Goal: Task Accomplishment & Management: Complete application form

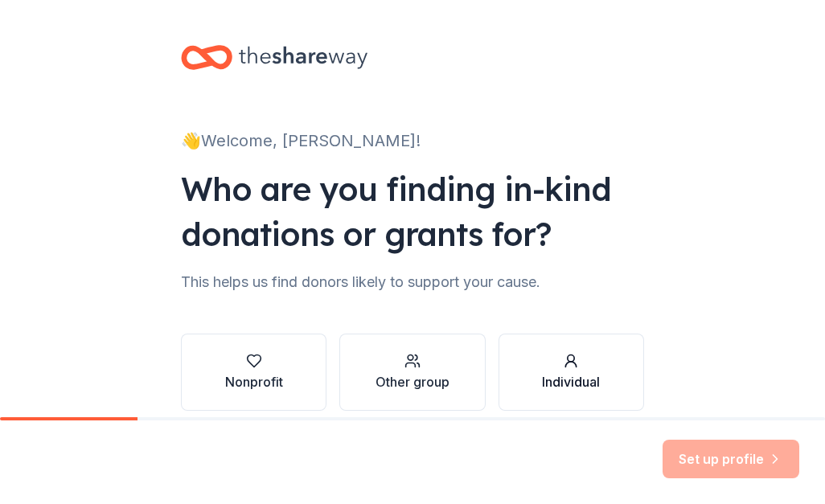
click at [563, 368] on icon "button" at bounding box center [571, 361] width 16 height 16
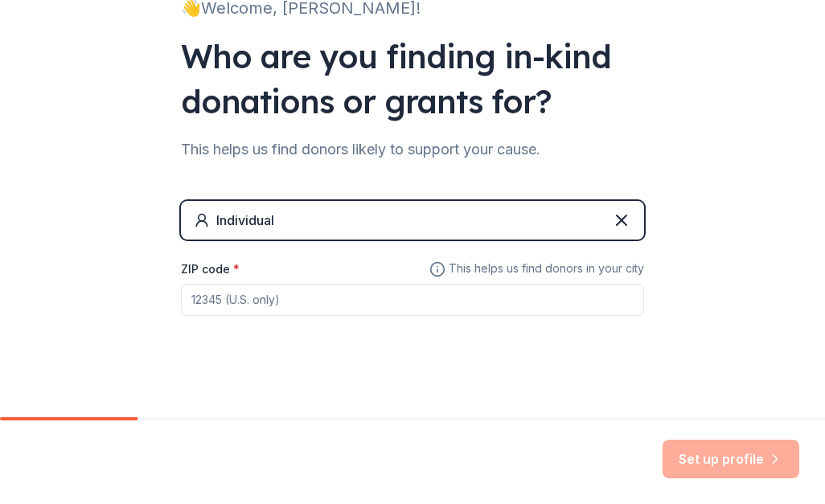
scroll to position [136, 0]
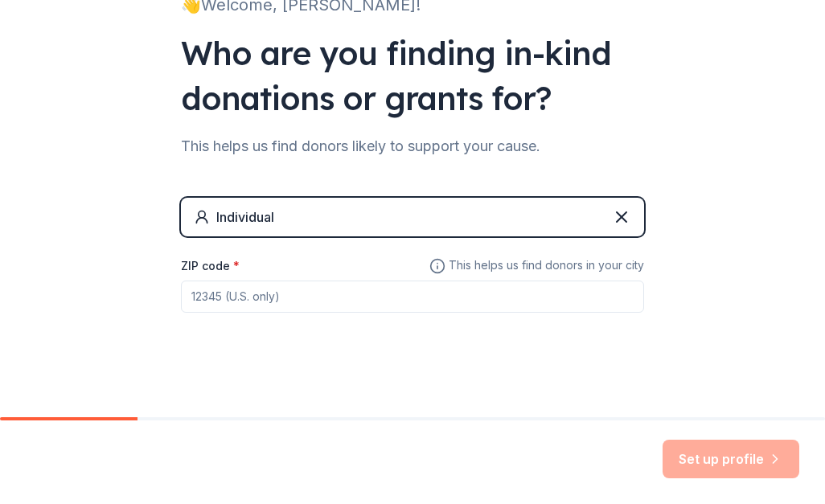
click at [416, 293] on input "ZIP code *" at bounding box center [412, 297] width 463 height 32
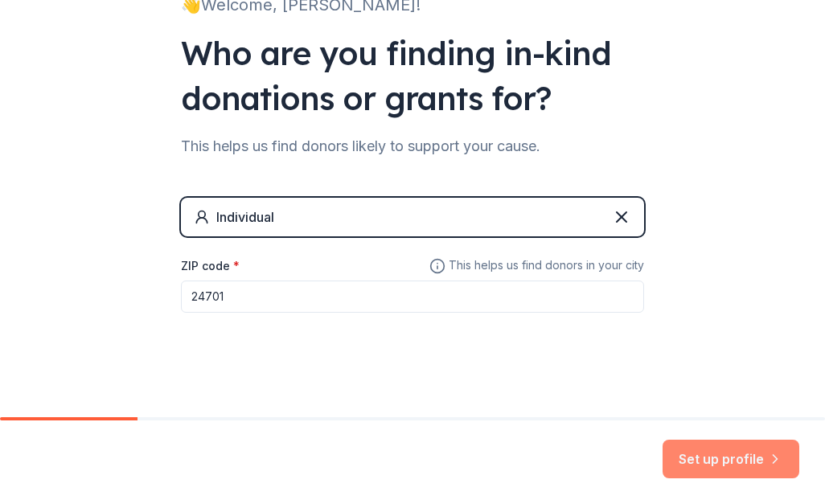
type input "24701"
click at [710, 459] on button "Set up profile" at bounding box center [731, 459] width 137 height 39
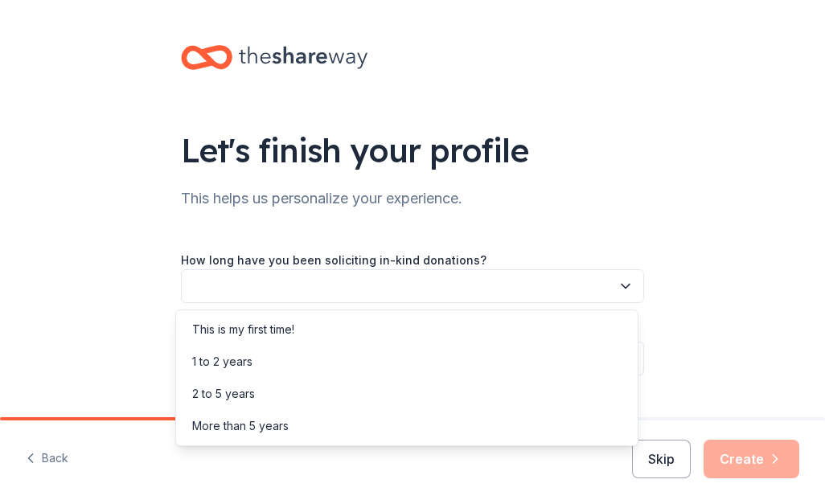
click at [394, 286] on button "button" at bounding box center [412, 286] width 463 height 34
click at [352, 330] on div "This is my first time!" at bounding box center [406, 330] width 455 height 32
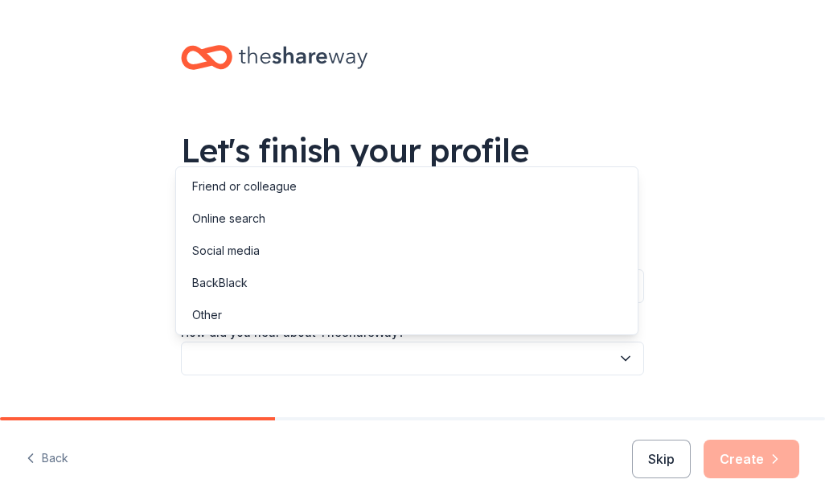
click at [352, 366] on button "button" at bounding box center [412, 359] width 463 height 34
click at [335, 222] on div "Online search" at bounding box center [406, 219] width 455 height 32
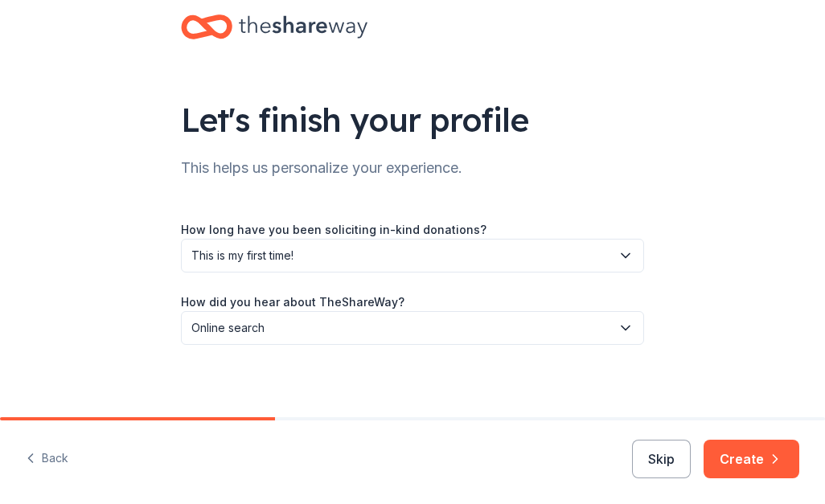
scroll to position [35, 0]
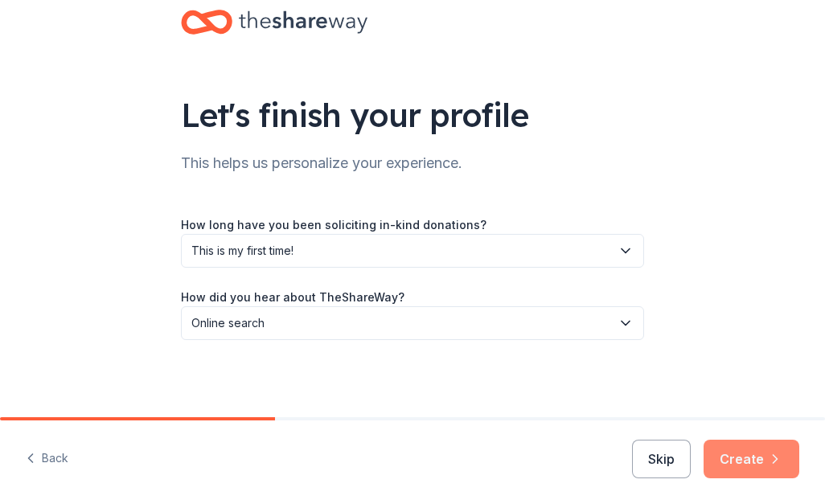
click at [772, 459] on icon "button" at bounding box center [775, 459] width 16 height 16
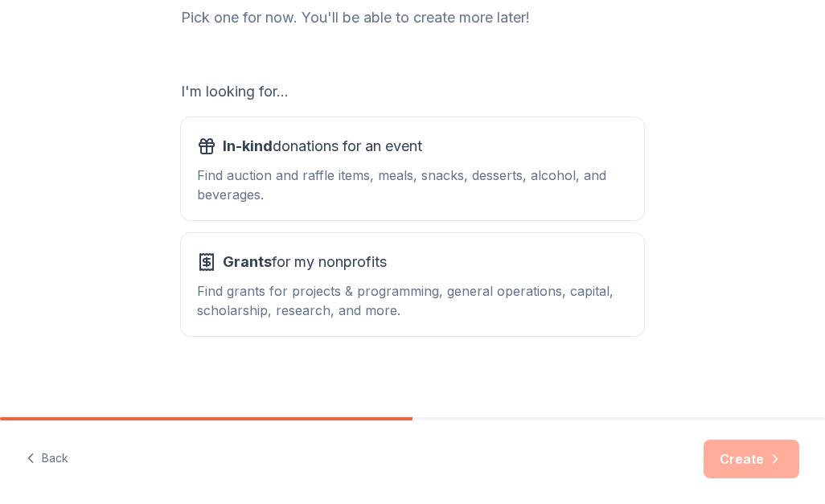
scroll to position [232, 0]
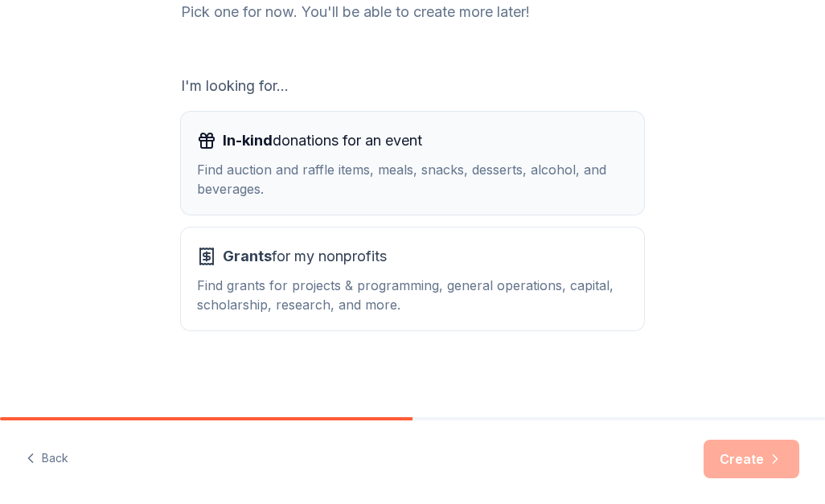
click at [569, 183] on div "Find auction and raffle items, meals, snacks, desserts, alcohol, and beverages." at bounding box center [412, 179] width 431 height 39
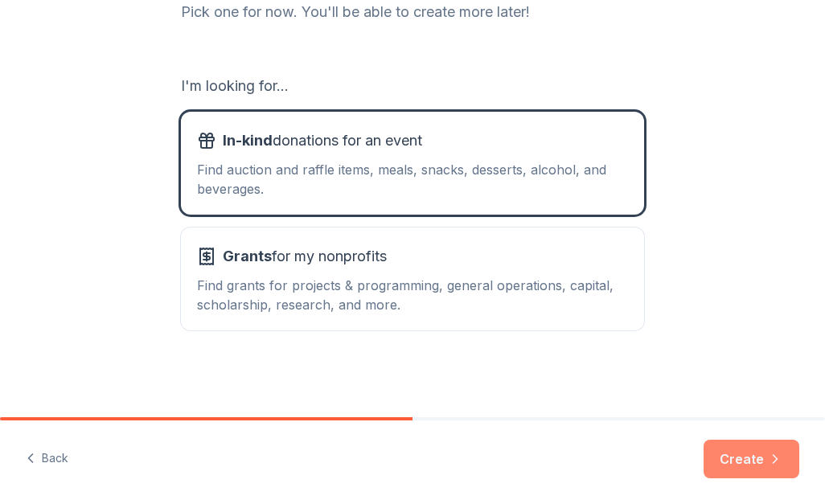
click at [755, 454] on button "Create" at bounding box center [752, 459] width 96 height 39
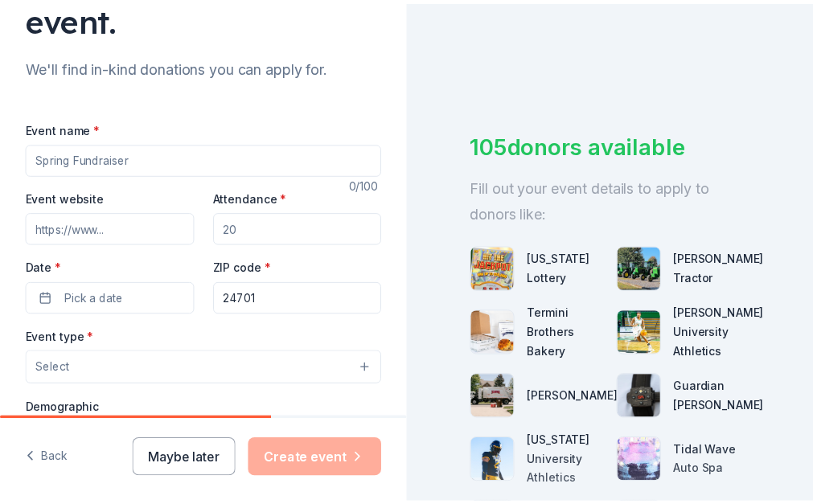
scroll to position [179, 0]
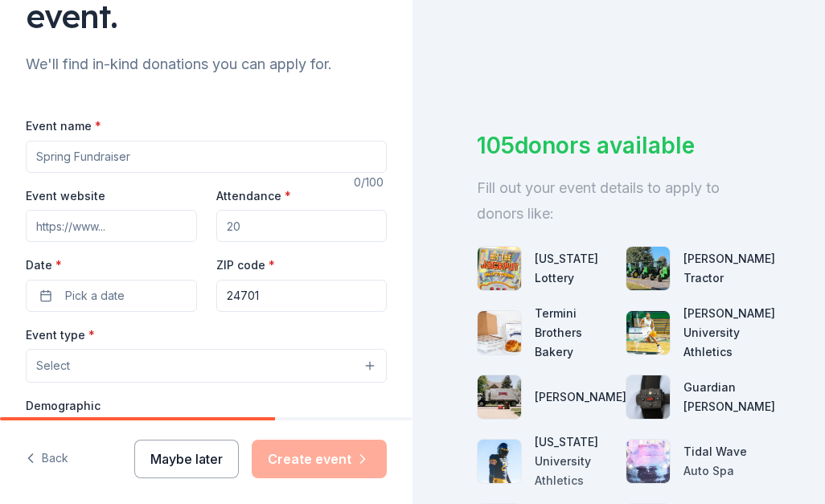
click at [209, 475] on button "Maybe later" at bounding box center [186, 459] width 105 height 39
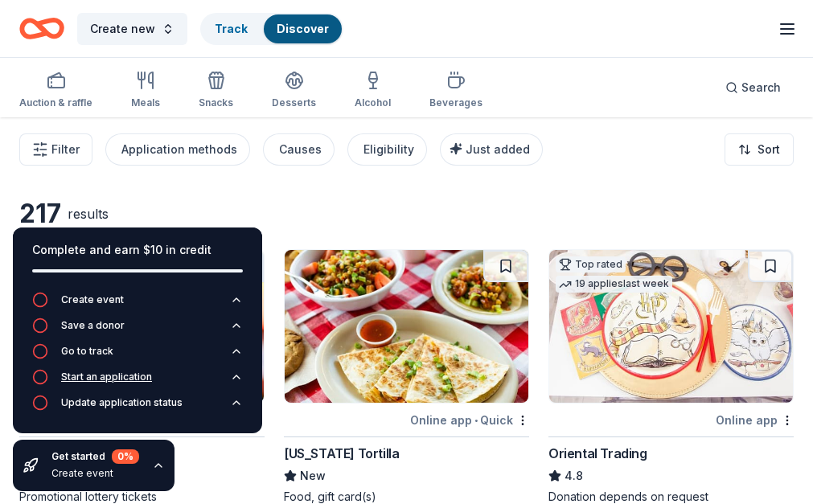
click at [128, 381] on div "Start an application" at bounding box center [106, 377] width 91 height 13
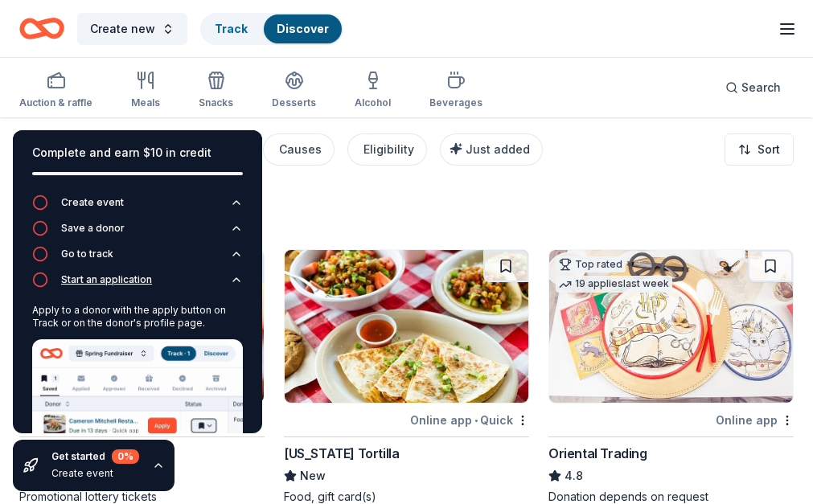
click at [123, 278] on div "Start an application" at bounding box center [106, 279] width 91 height 13
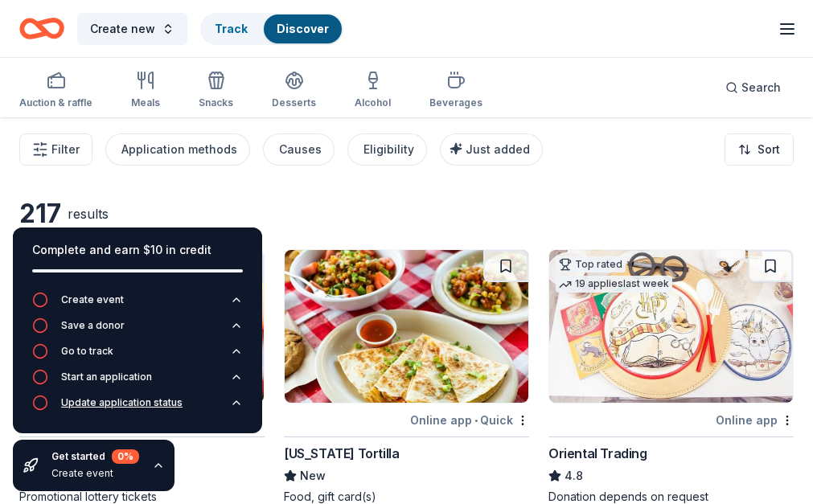
click at [118, 412] on button "Update application status" at bounding box center [137, 408] width 211 height 26
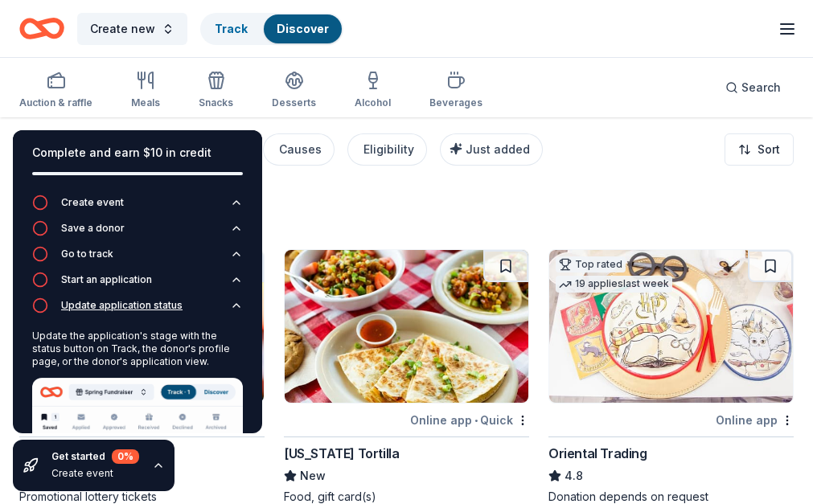
click at [118, 412] on img at bounding box center [137, 462] width 211 height 169
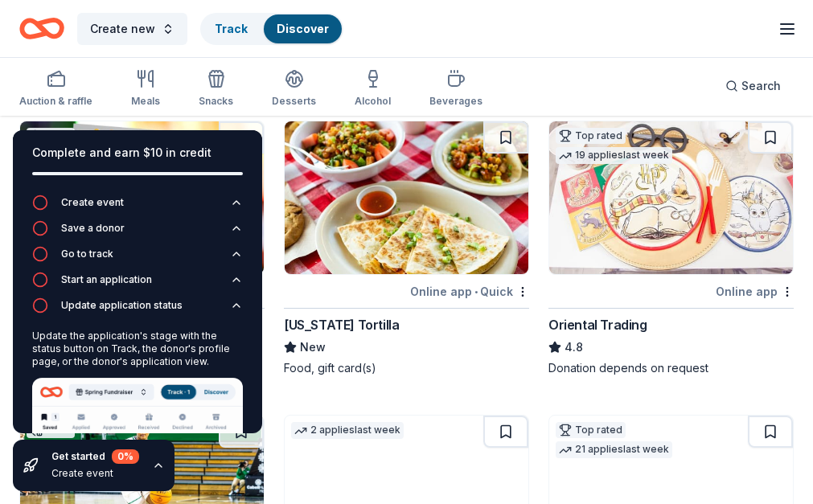
scroll to position [133, 0]
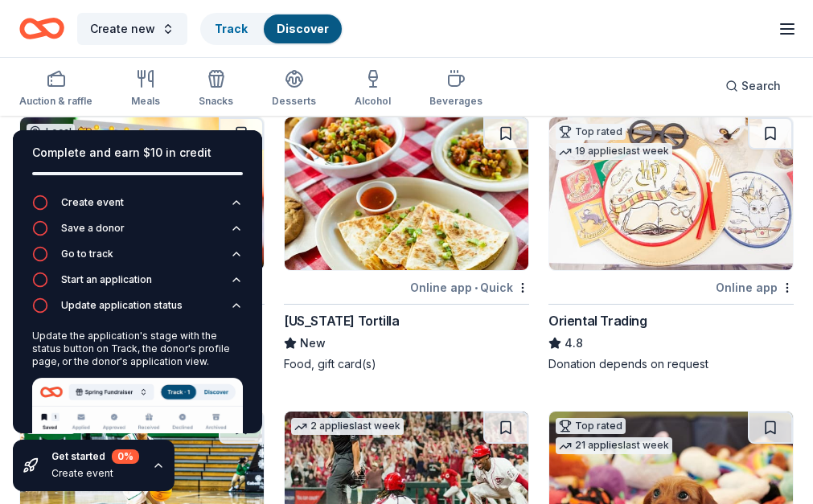
click at [549, 199] on img at bounding box center [671, 193] width 244 height 153
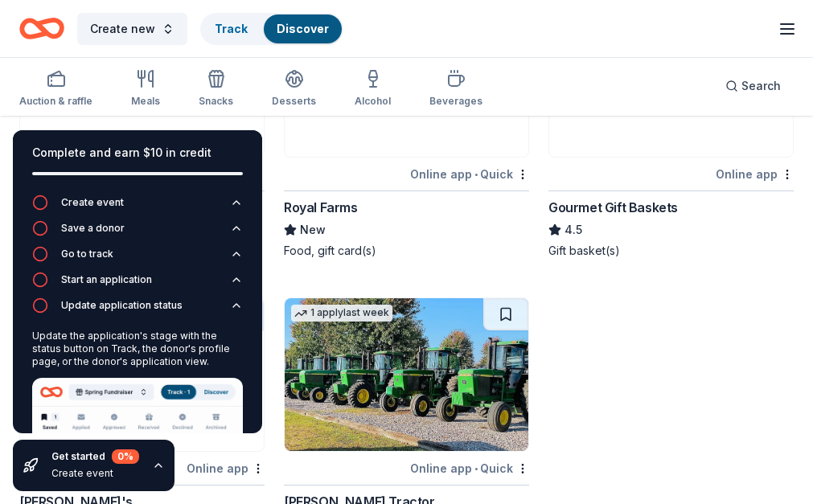
scroll to position [1752, 0]
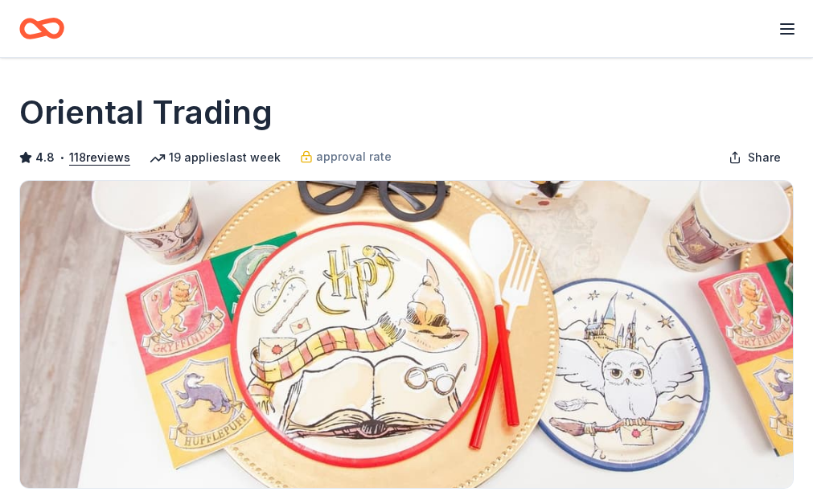
drag, startPoint x: 811, startPoint y: 98, endPoint x: 812, endPoint y: 146, distance: 48.3
